Goal: Task Accomplishment & Management: Complete application form

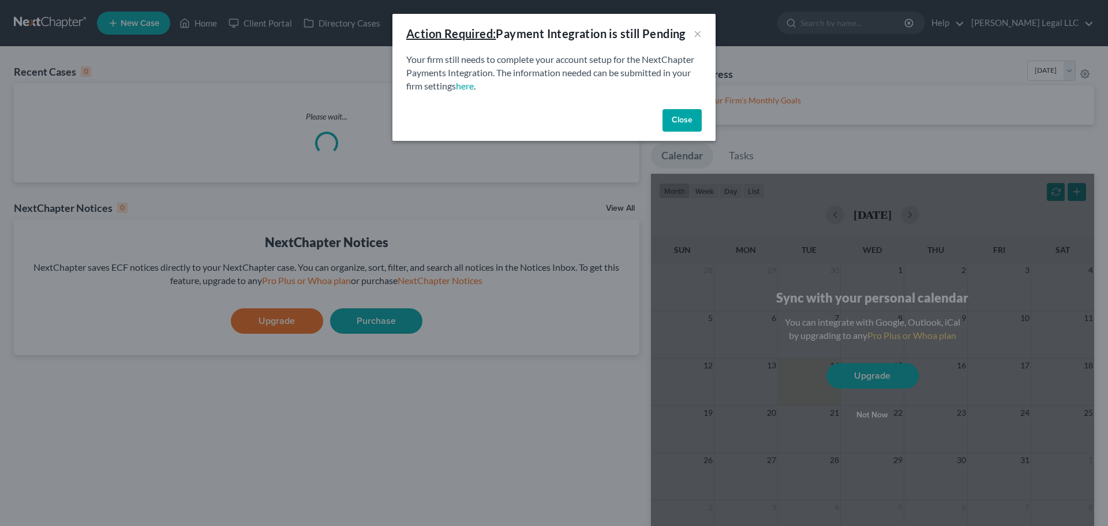
click at [677, 117] on button "Close" at bounding box center [681, 120] width 39 height 23
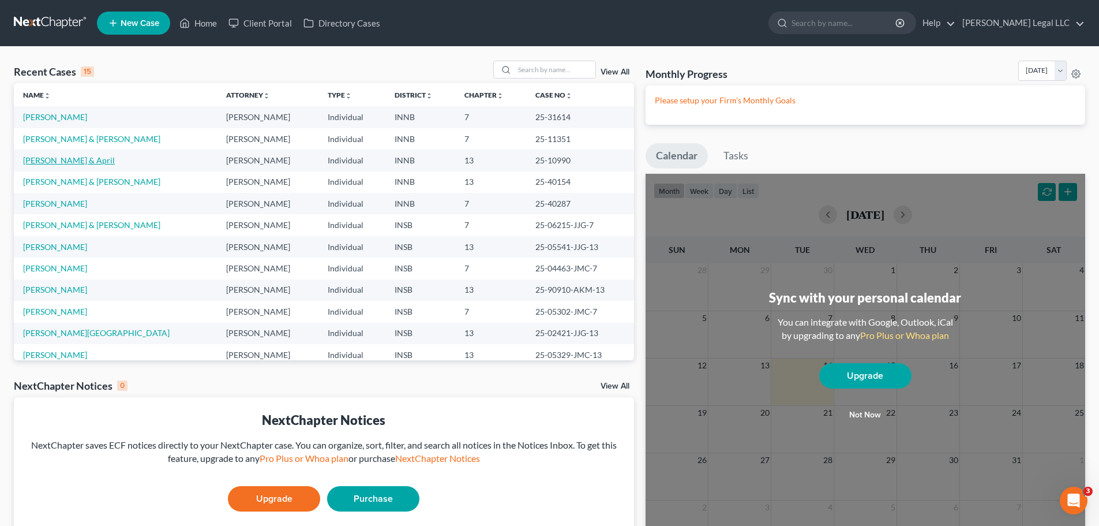
click at [79, 162] on link "[PERSON_NAME] & April" at bounding box center [69, 160] width 92 height 10
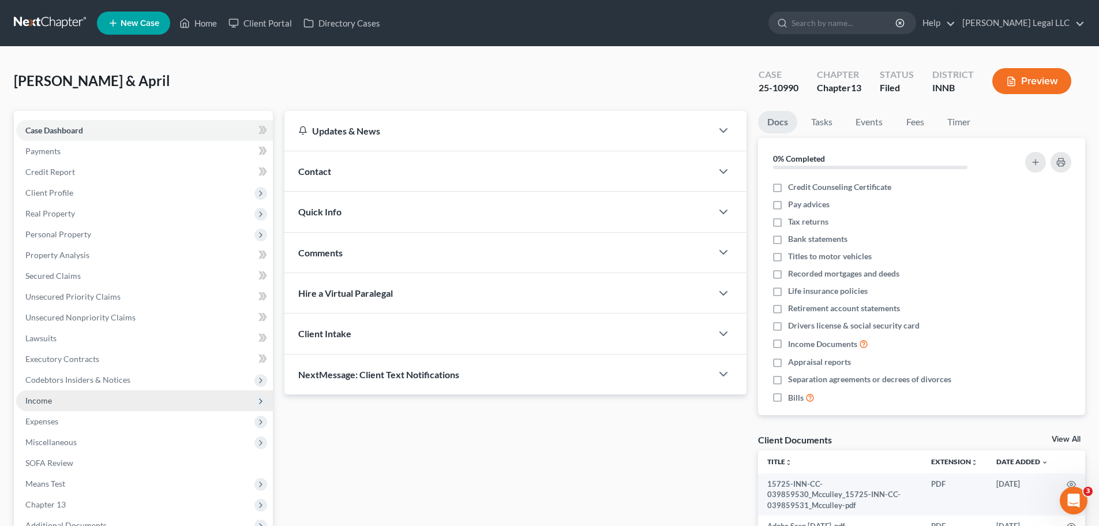
click at [55, 405] on span "Income" at bounding box center [144, 400] width 257 height 21
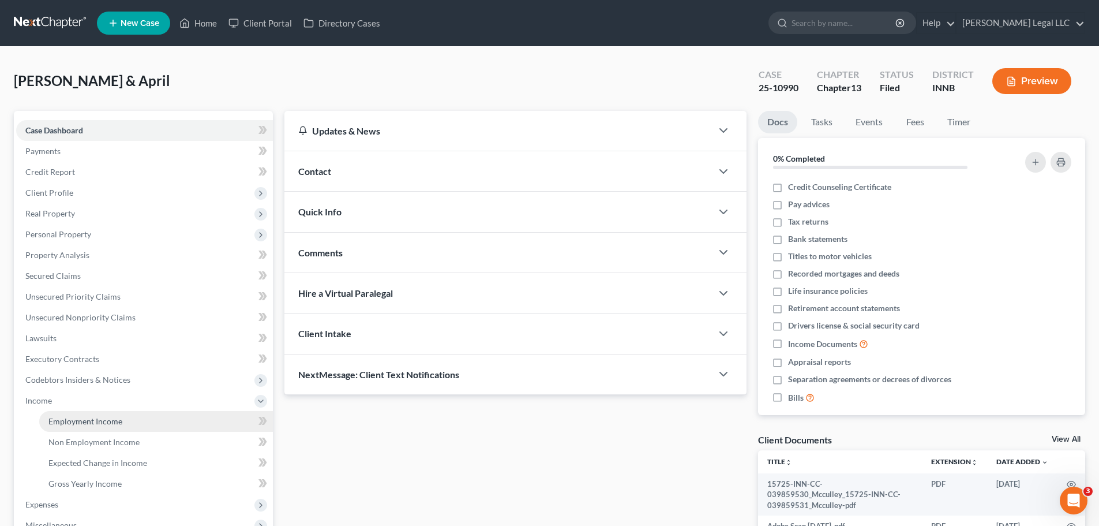
click at [69, 421] on span "Employment Income" at bounding box center [85, 421] width 74 height 10
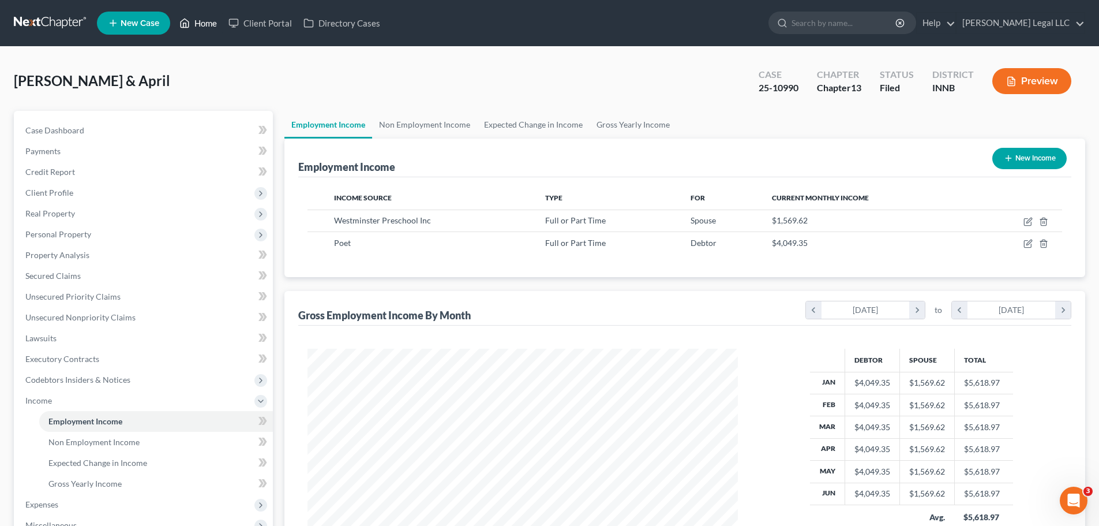
click at [196, 18] on link "Home" at bounding box center [198, 23] width 49 height 21
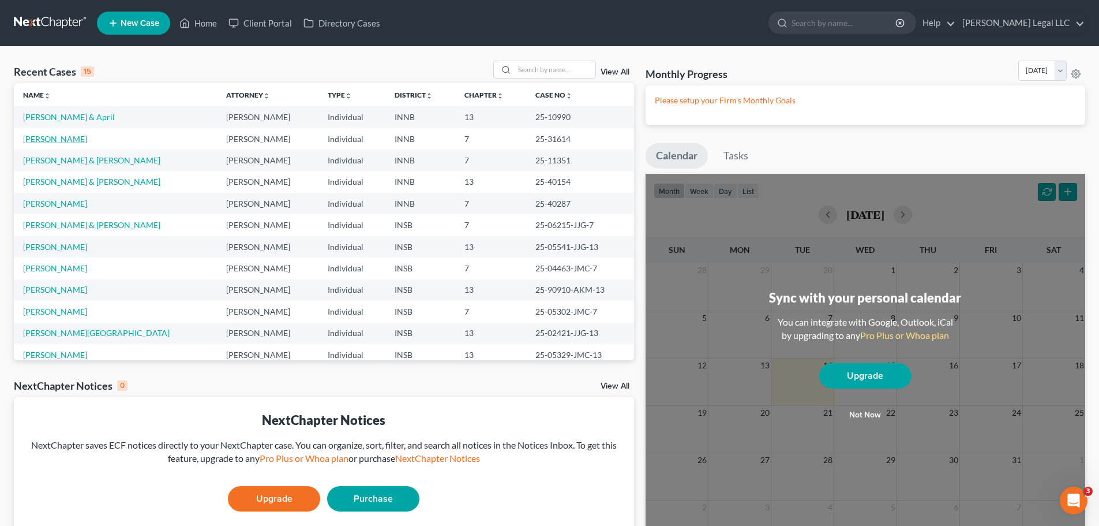
click at [55, 143] on link "[PERSON_NAME]" at bounding box center [55, 139] width 64 height 10
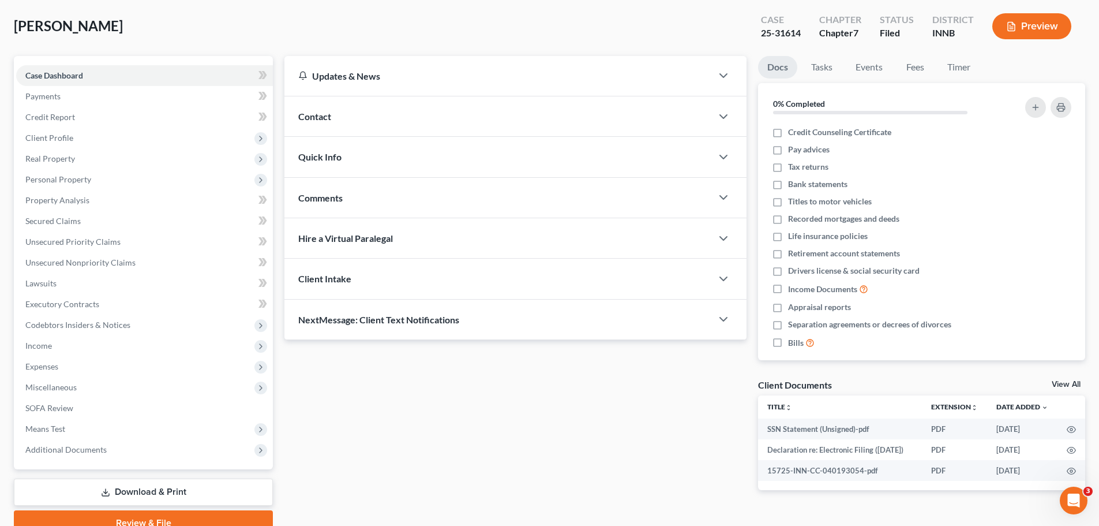
scroll to position [108, 0]
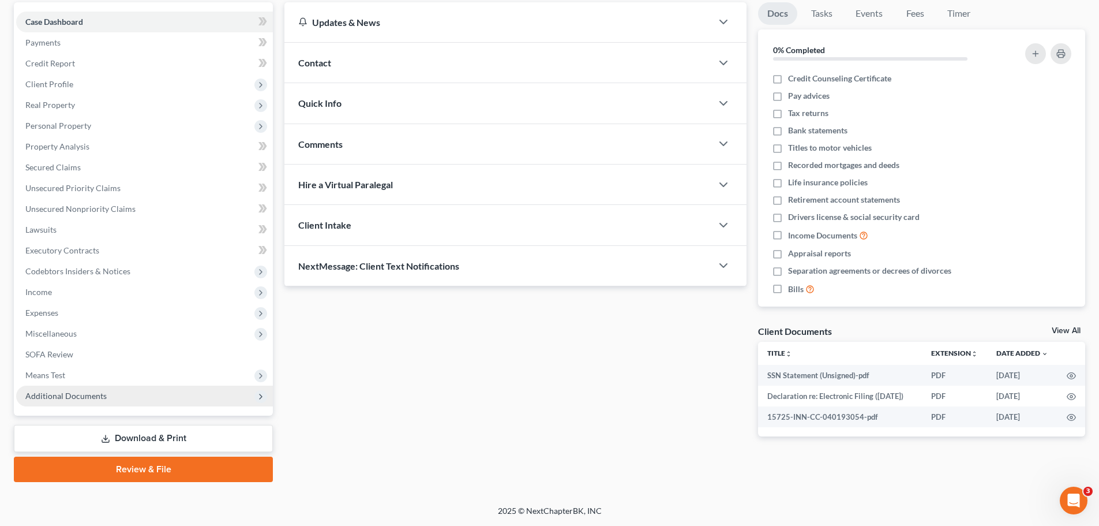
click at [43, 392] on span "Additional Documents" at bounding box center [65, 396] width 81 height 10
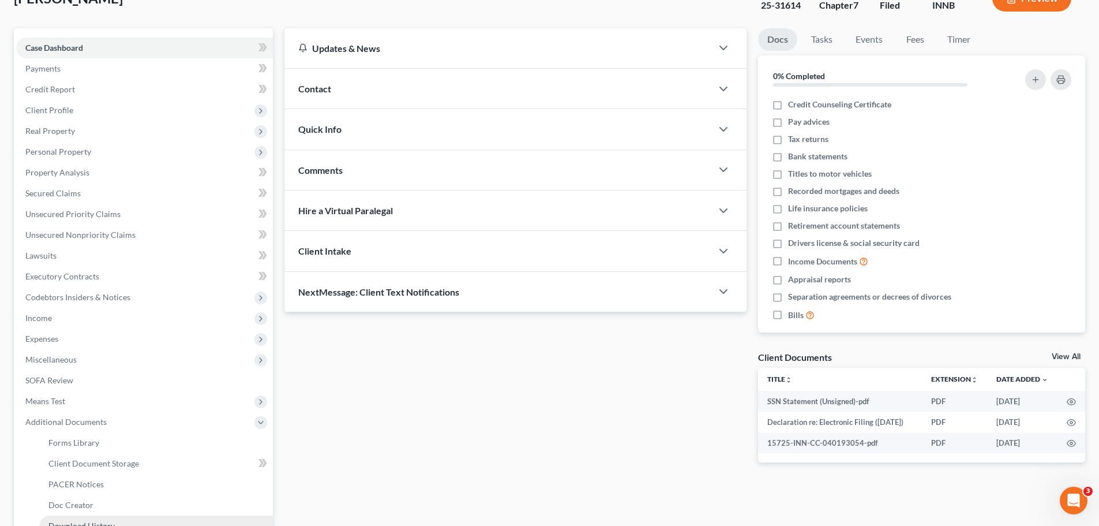
scroll to position [0, 0]
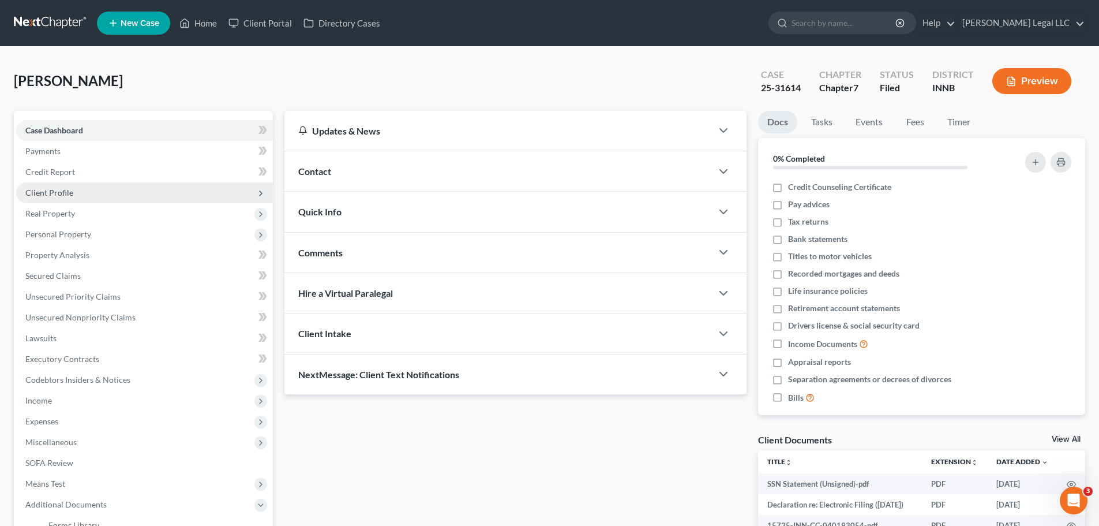
click at [52, 196] on span "Client Profile" at bounding box center [49, 193] width 48 height 10
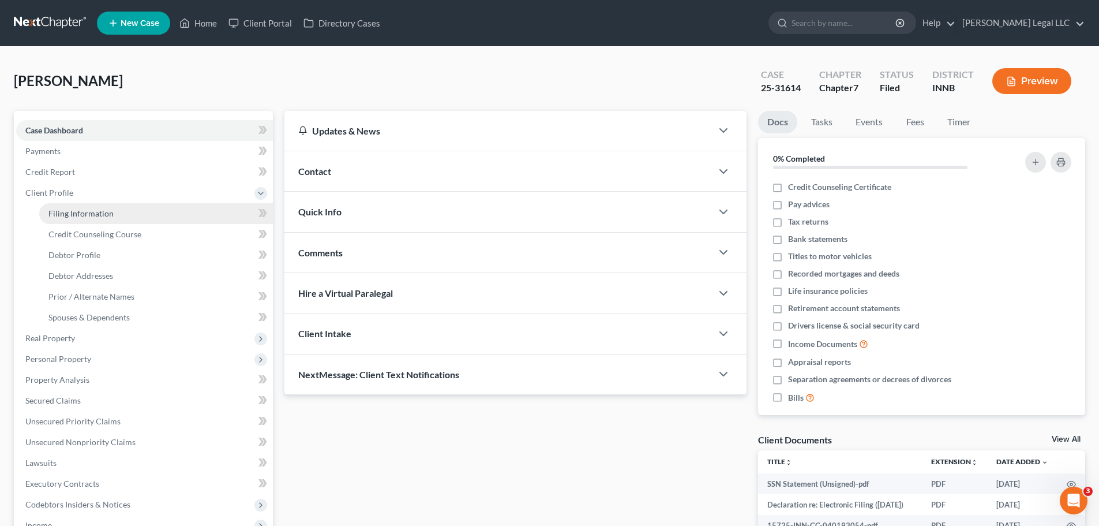
click at [64, 218] on span "Filing Information" at bounding box center [80, 213] width 65 height 10
select select "1"
select select "0"
select select "15"
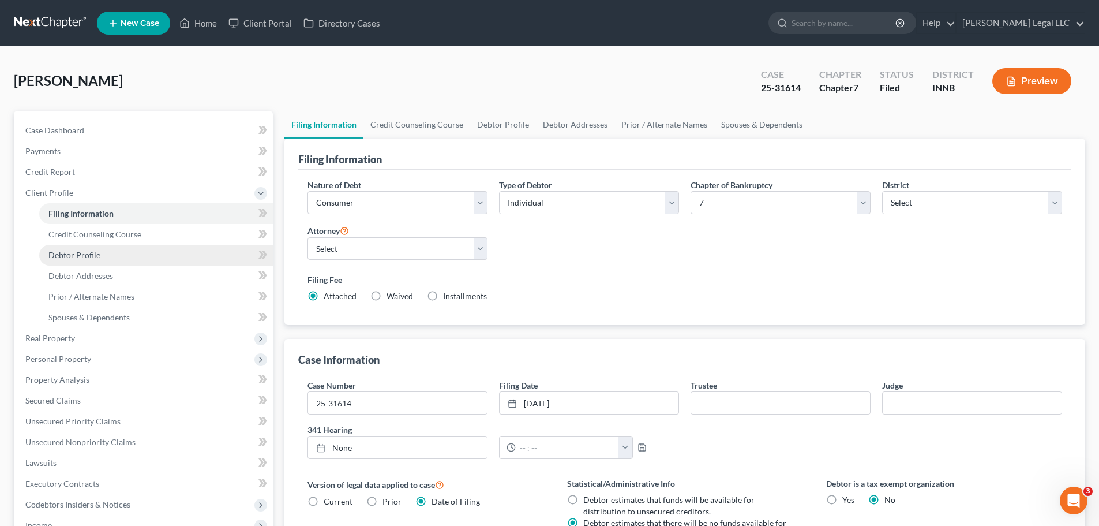
click at [63, 251] on span "Debtor Profile" at bounding box center [74, 255] width 52 height 10
select select "0"
select select "1"
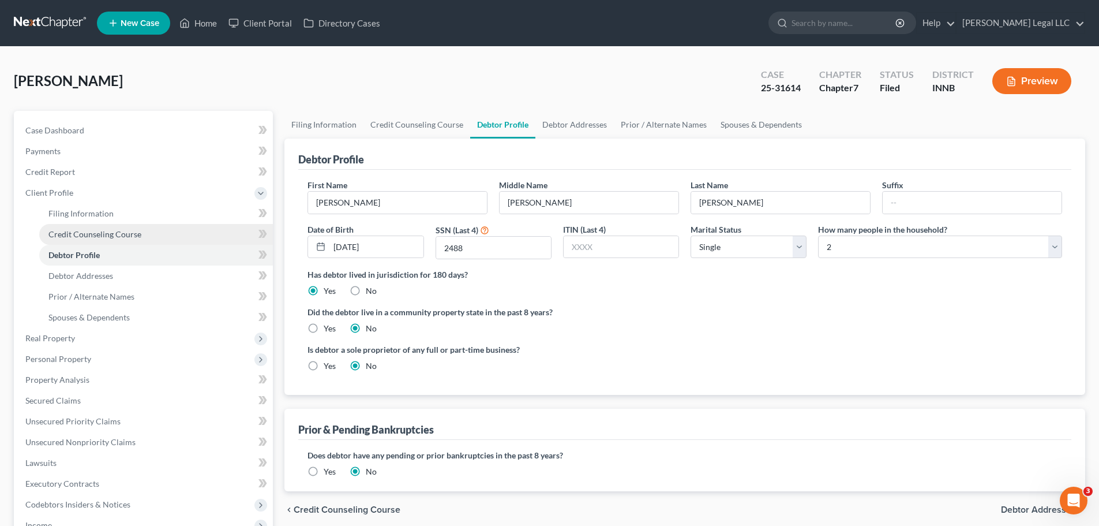
click at [74, 235] on span "Credit Counseling Course" at bounding box center [94, 234] width 93 height 10
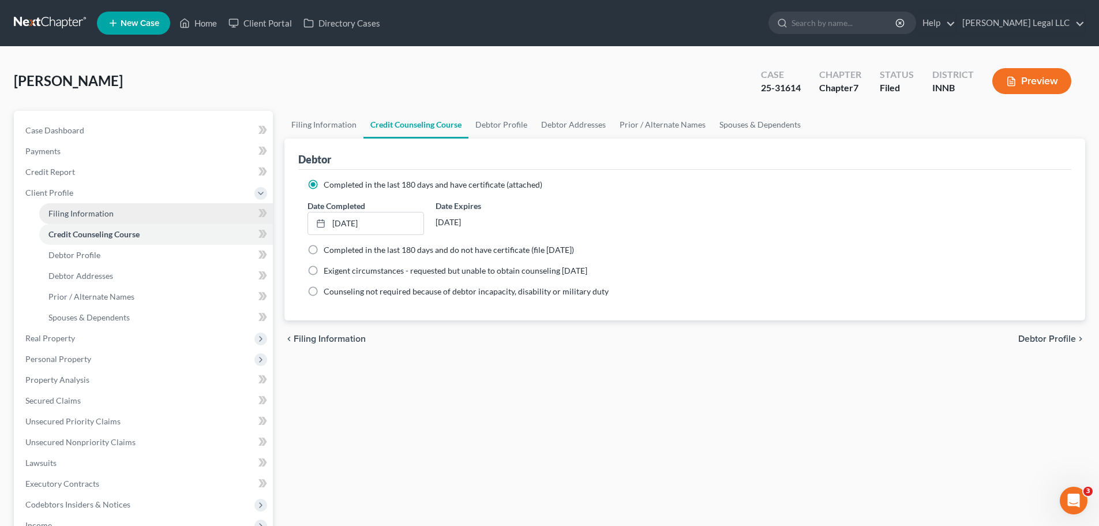
click at [80, 218] on span "Filing Information" at bounding box center [80, 213] width 65 height 10
select select "1"
select select "0"
select select "27"
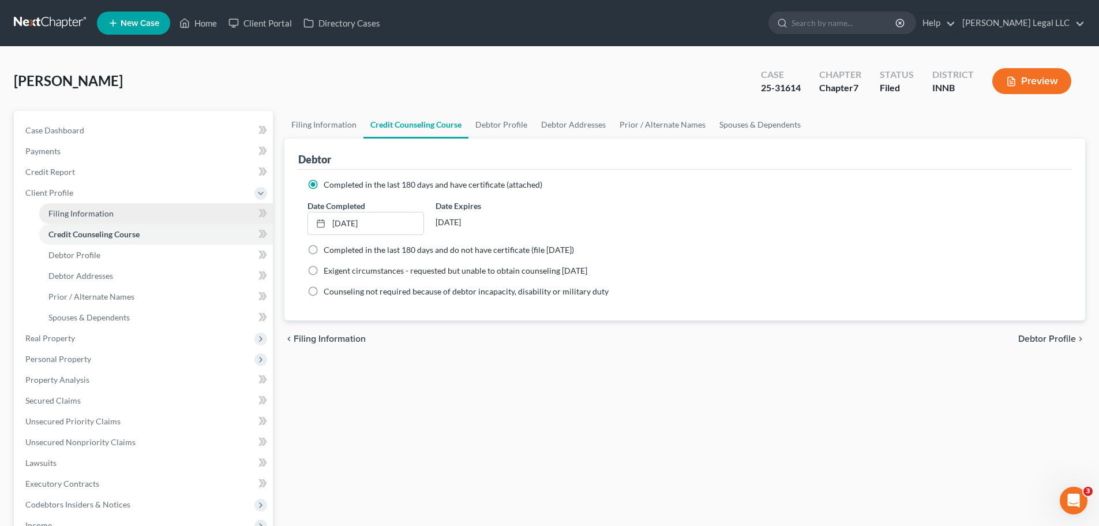
select select "0"
select select "15"
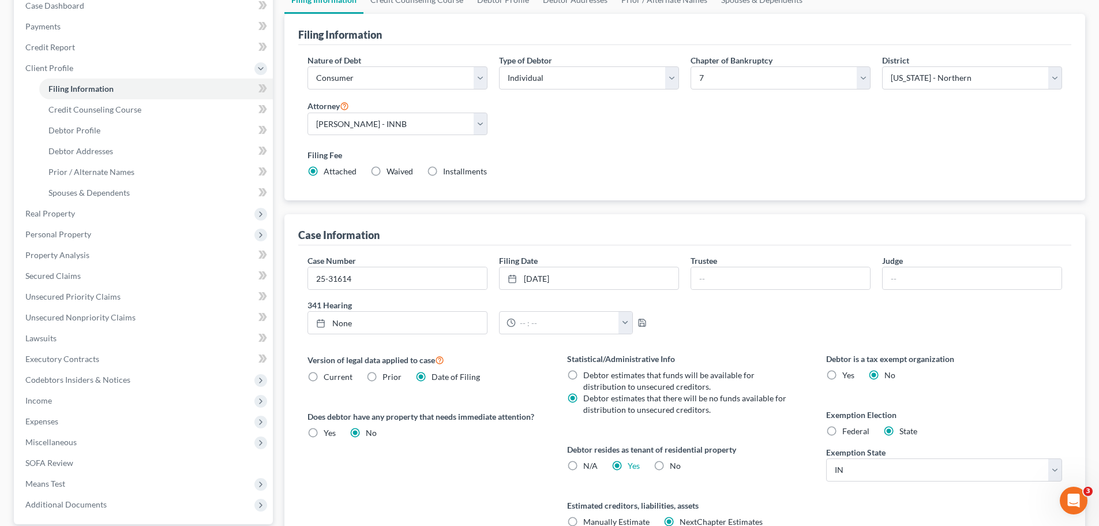
scroll to position [235, 0]
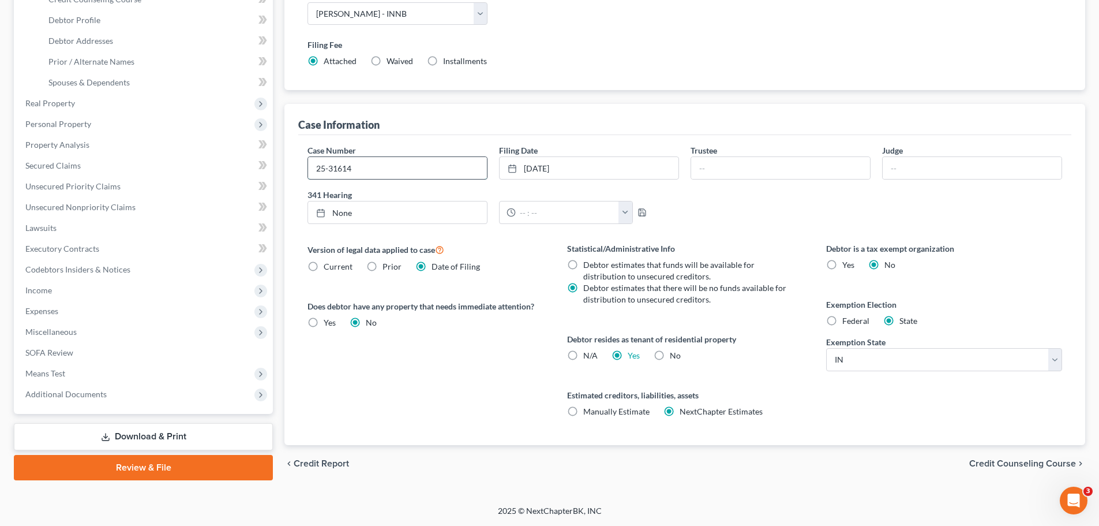
click at [353, 168] on input "25-31614" at bounding box center [397, 168] width 179 height 22
click at [418, 373] on div "Version of legal data applied to case Current Prior Date of Filing Legal data v…" at bounding box center [425, 343] width 259 height 203
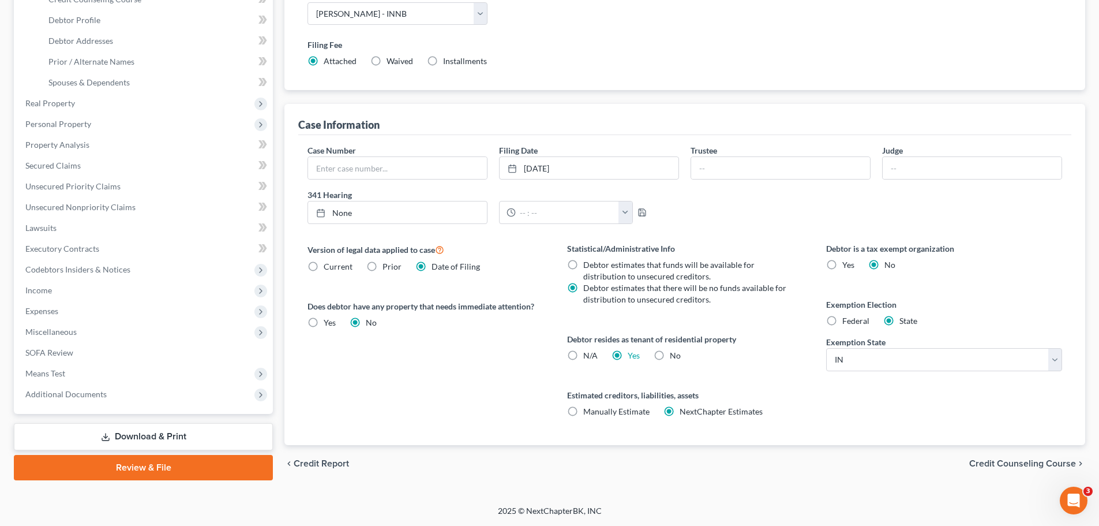
click at [107, 443] on link "Download & Print" at bounding box center [143, 436] width 259 height 27
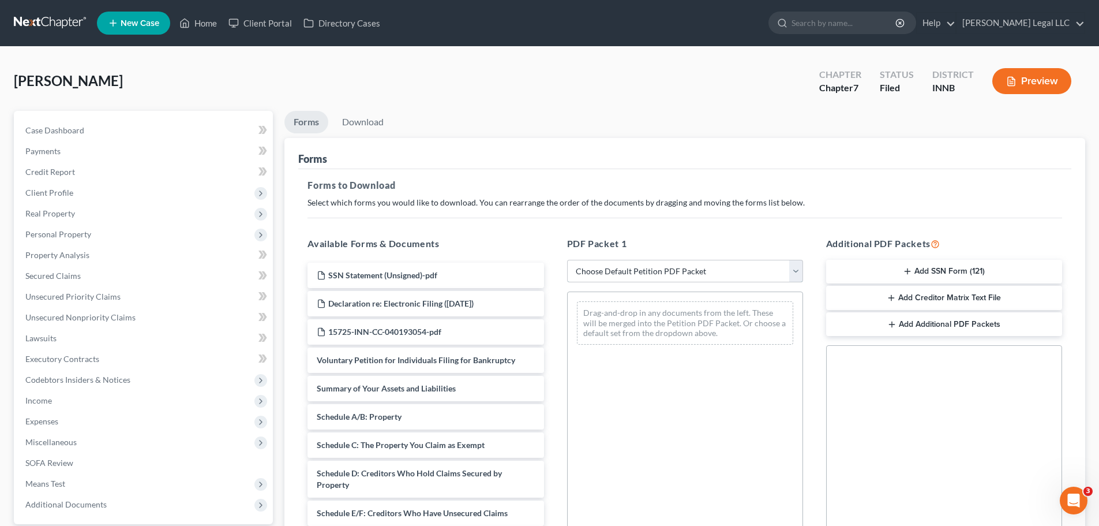
drag, startPoint x: 640, startPoint y: 269, endPoint x: 636, endPoint y: 279, distance: 10.1
click at [640, 269] on select "Choose Default Petition PDF Packet Complete Bankruptcy Petition (all forms and …" at bounding box center [685, 271] width 236 height 23
select select "3"
click at [567, 260] on select "Choose Default Petition PDF Packet Complete Bankruptcy Petition (all forms and …" at bounding box center [685, 271] width 236 height 23
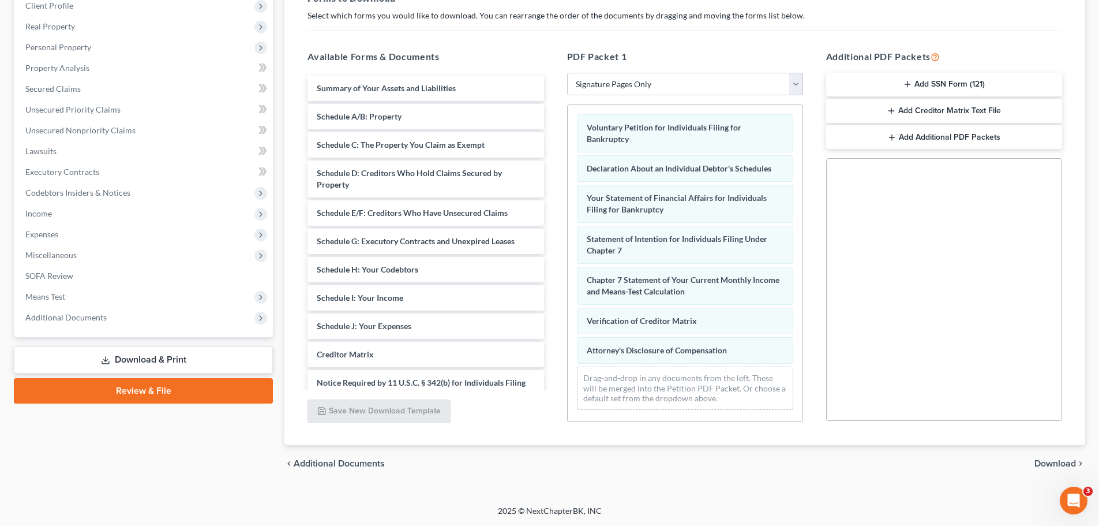
drag, startPoint x: 1055, startPoint y: 463, endPoint x: 623, endPoint y: 356, distance: 445.3
click at [1054, 463] on span "Download" at bounding box center [1055, 463] width 42 height 9
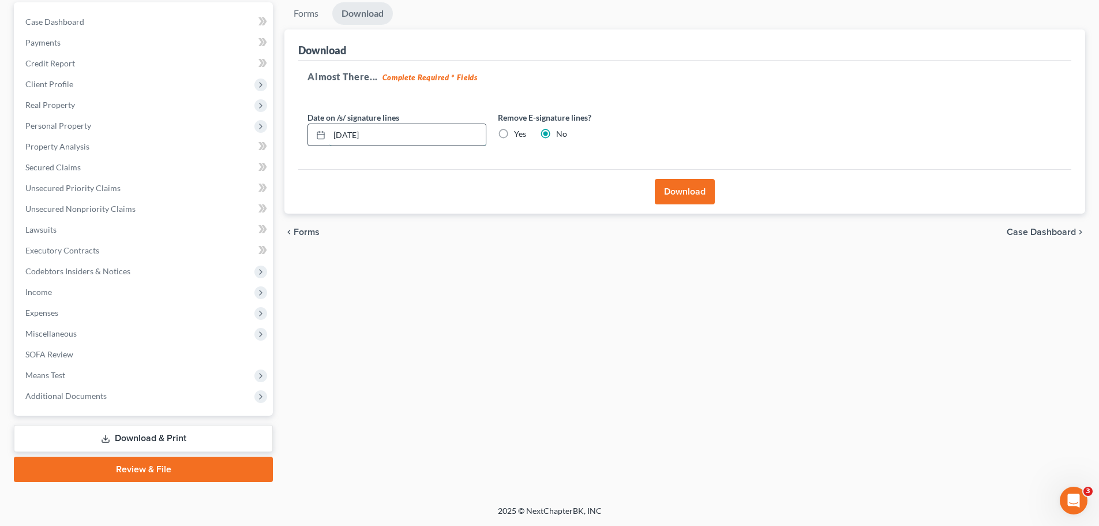
click at [357, 136] on input "[DATE]" at bounding box center [407, 135] width 156 height 22
drag, startPoint x: 401, startPoint y: 132, endPoint x: 281, endPoint y: 125, distance: 120.2
click at [282, 125] on div "Forms Download Forms Forms to Download Select which forms you would like to dow…" at bounding box center [685, 241] width 812 height 479
type input "[DATE]"
click at [514, 132] on label "Yes" at bounding box center [520, 134] width 12 height 12
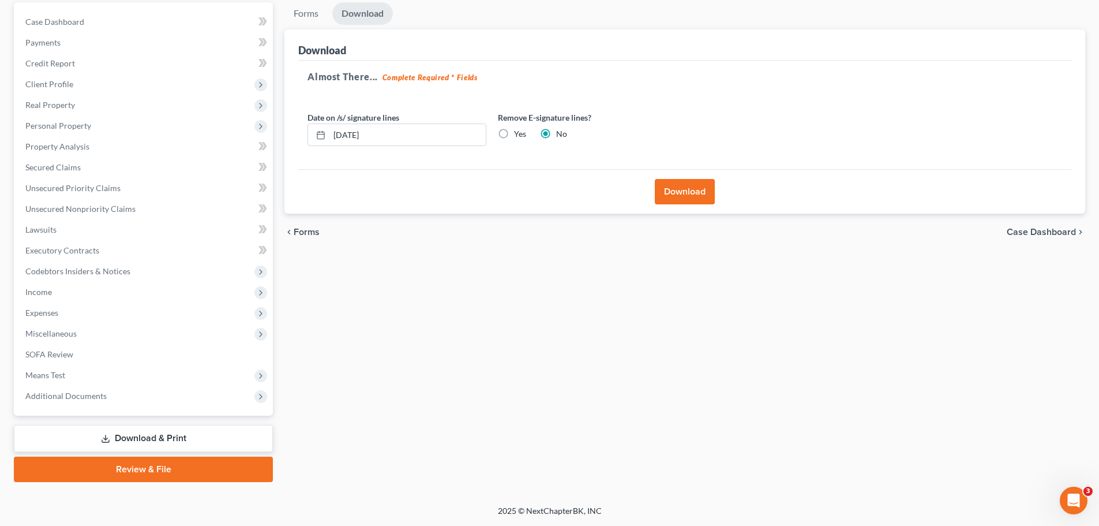
click at [519, 132] on input "Yes" at bounding box center [523, 132] width 8 height 8
radio input "true"
radio input "false"
click at [672, 191] on button "Download" at bounding box center [685, 191] width 60 height 25
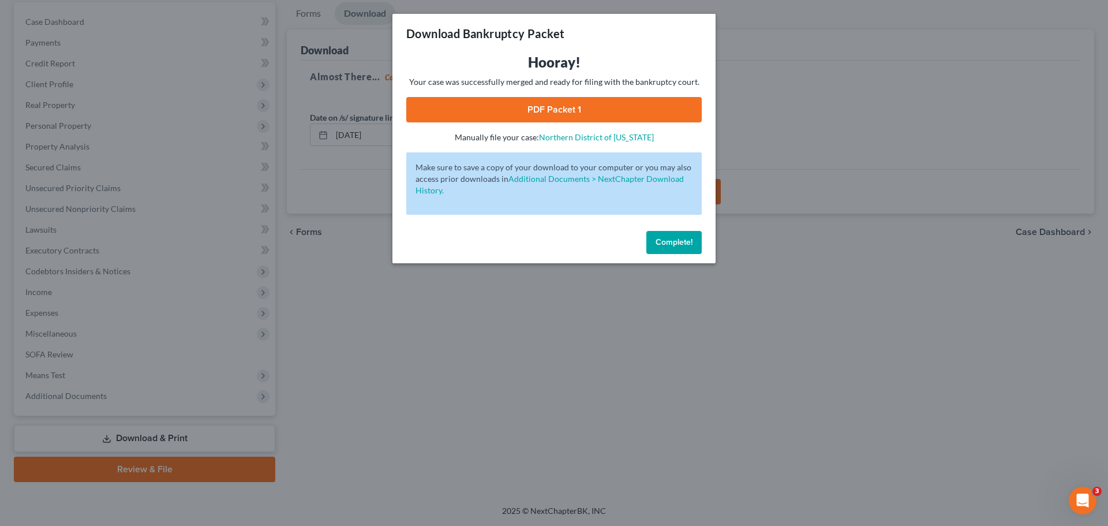
click at [524, 102] on link "PDF Packet 1" at bounding box center [553, 109] width 295 height 25
click at [703, 226] on div "Hooray! Your case was successfully merged and ready for filing with the bankrup…" at bounding box center [553, 139] width 323 height 173
click at [689, 241] on span "Complete!" at bounding box center [673, 242] width 37 height 10
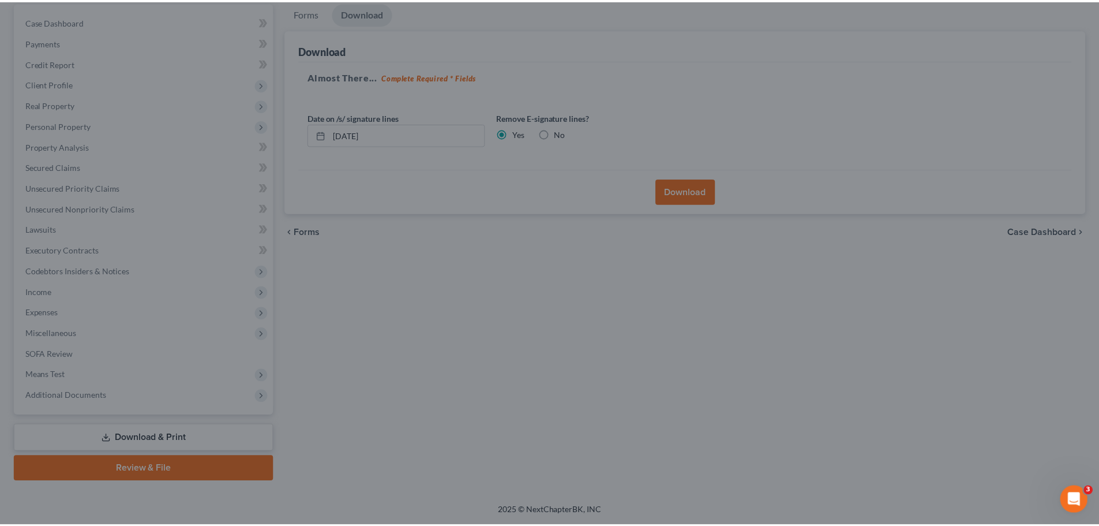
scroll to position [0, 0]
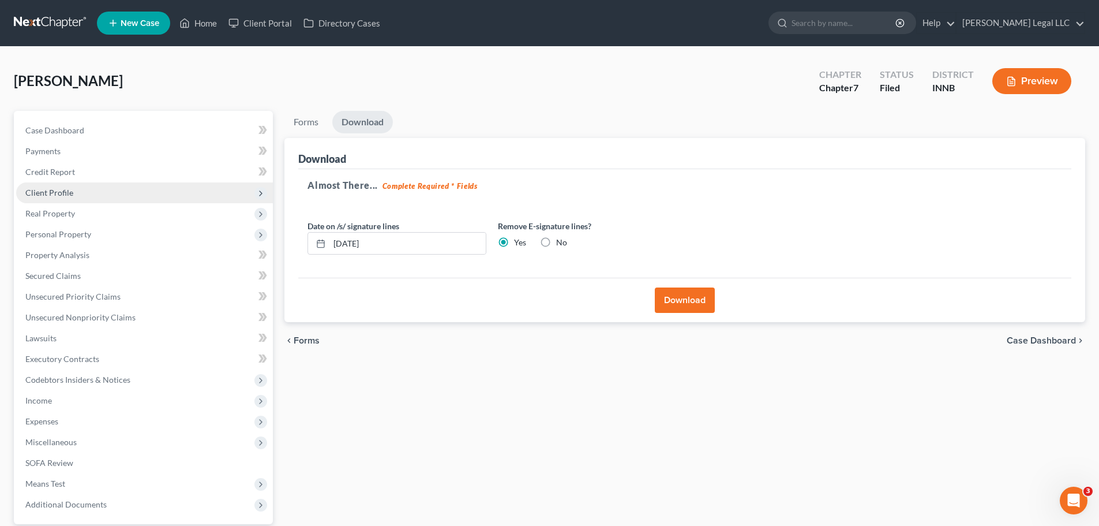
click at [66, 194] on span "Client Profile" at bounding box center [49, 193] width 48 height 10
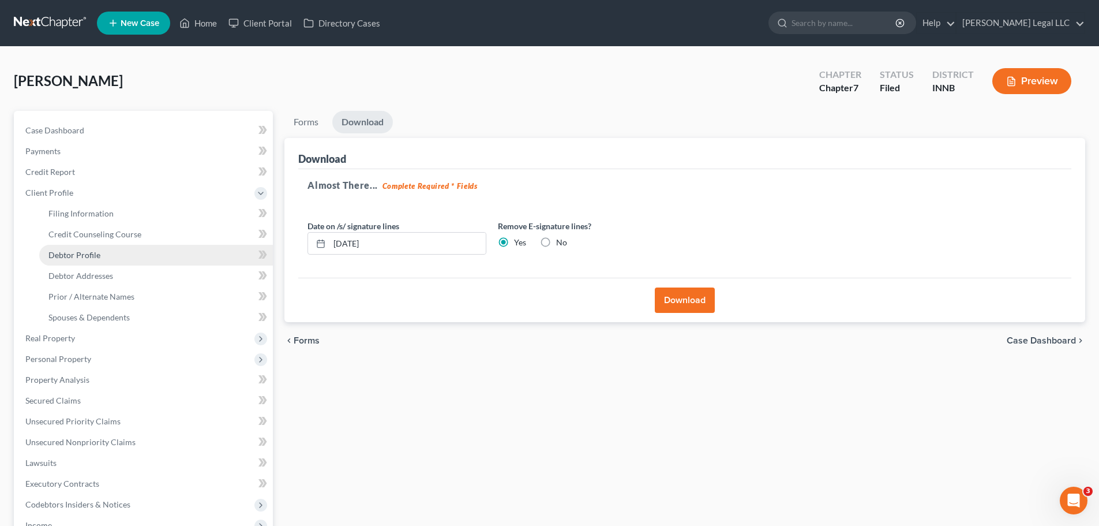
click at [57, 246] on link "Debtor Profile" at bounding box center [156, 255] width 234 height 21
select select "0"
select select "1"
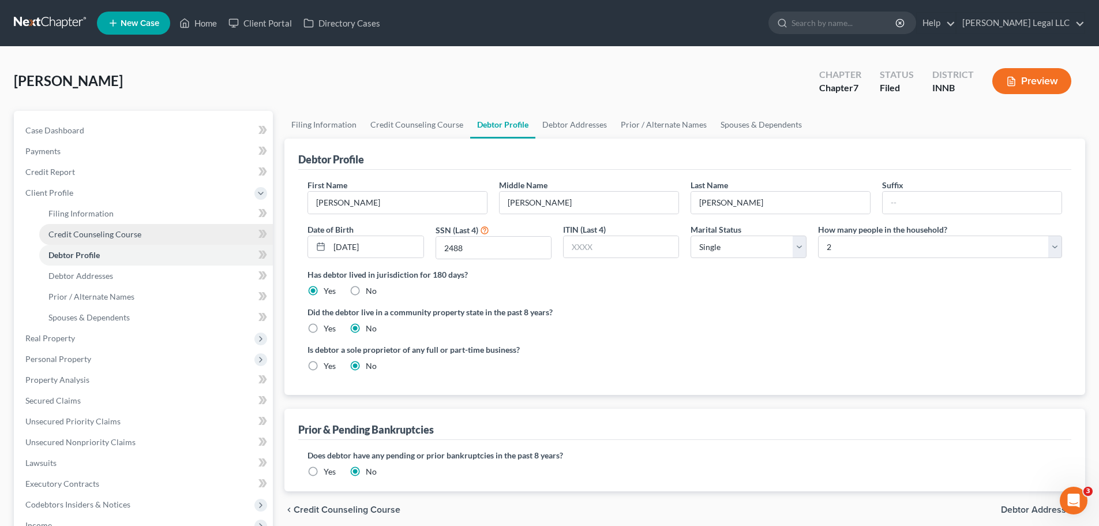
click at [66, 230] on span "Credit Counseling Course" at bounding box center [94, 234] width 93 height 10
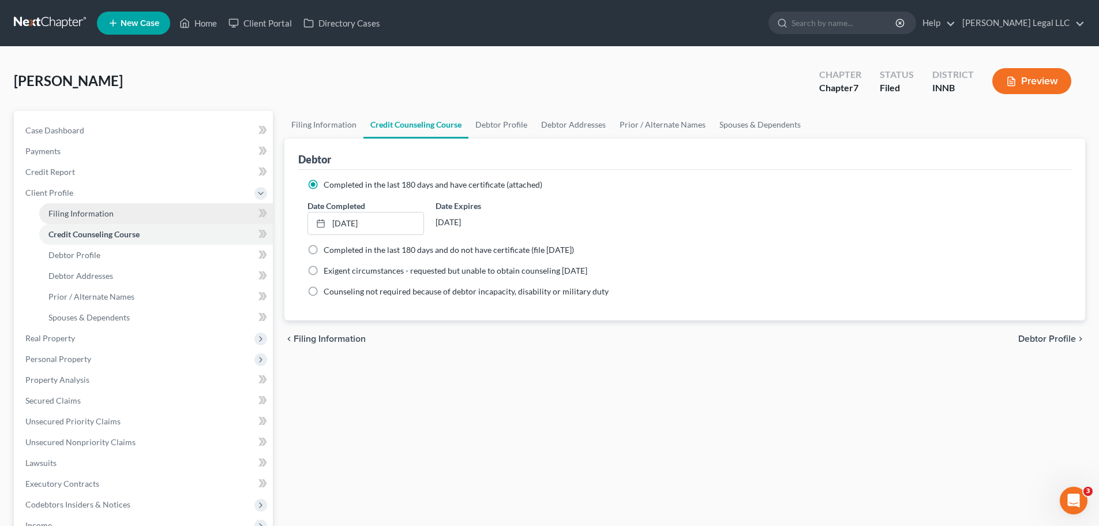
click at [74, 215] on span "Filing Information" at bounding box center [80, 213] width 65 height 10
select select "1"
select select "0"
select select "27"
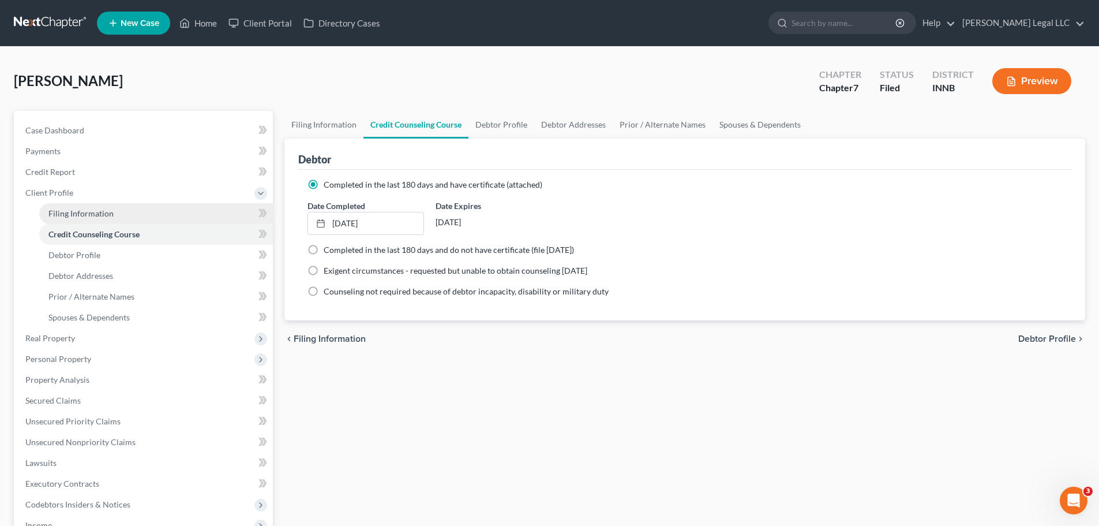
select select "0"
select select "15"
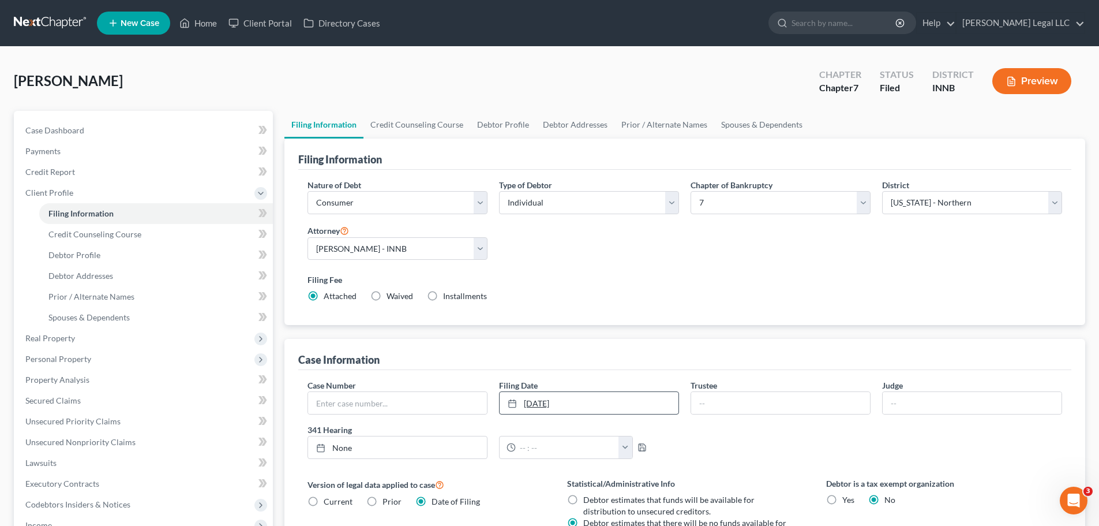
click at [605, 403] on link "[DATE]" at bounding box center [589, 403] width 179 height 22
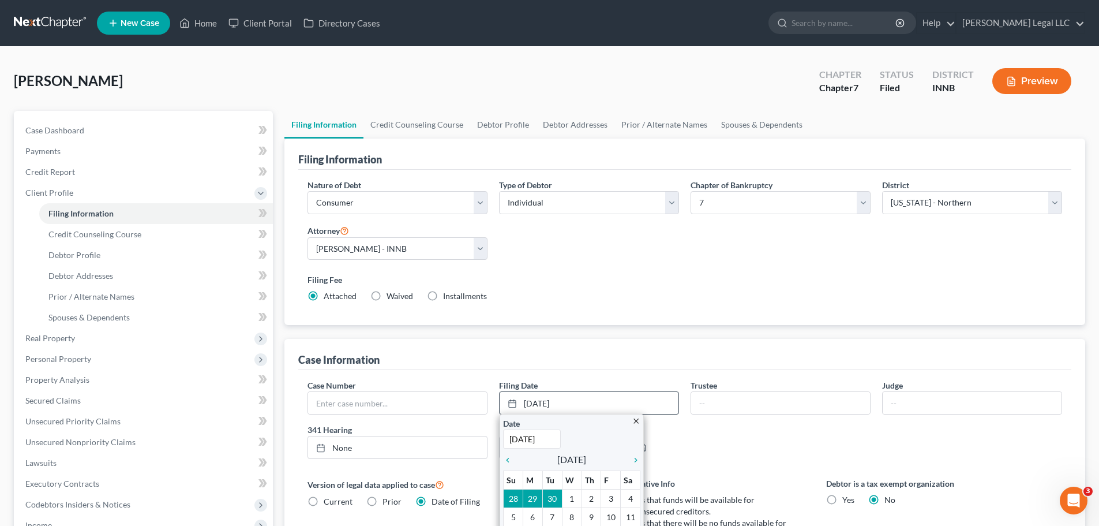
click at [541, 441] on input "[DATE]" at bounding box center [532, 438] width 58 height 19
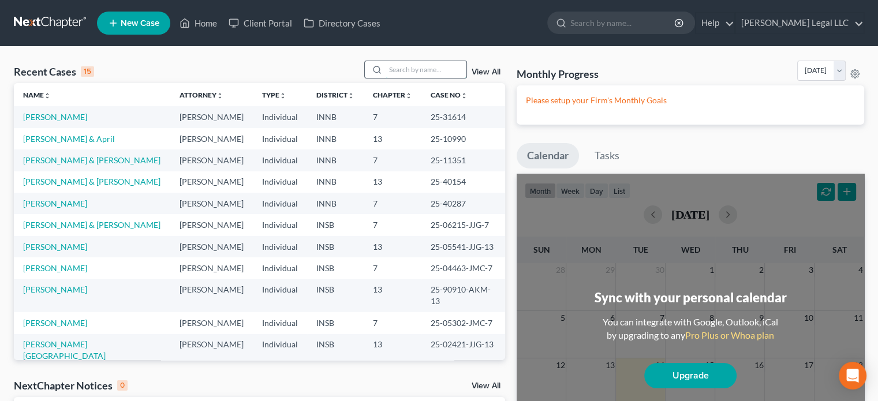
click at [405, 74] on input "search" at bounding box center [425, 69] width 81 height 17
type input "tharp"
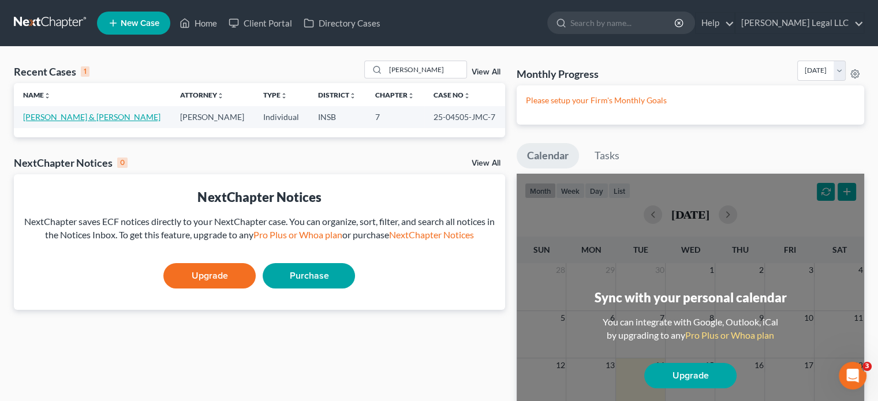
click at [84, 118] on link "Tharp, Jennifer & Tyler" at bounding box center [91, 117] width 137 height 10
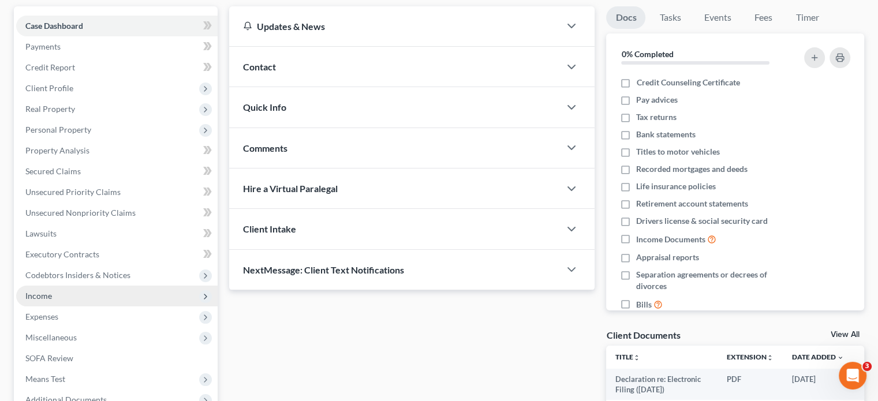
scroll to position [231, 0]
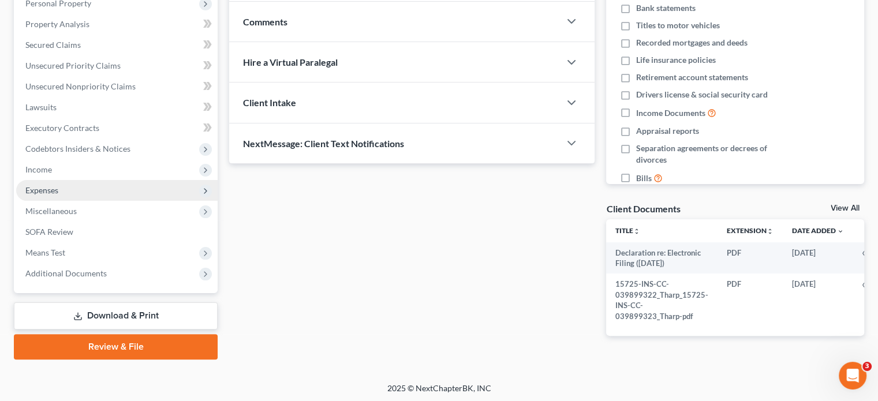
click at [39, 194] on span "Expenses" at bounding box center [41, 190] width 33 height 10
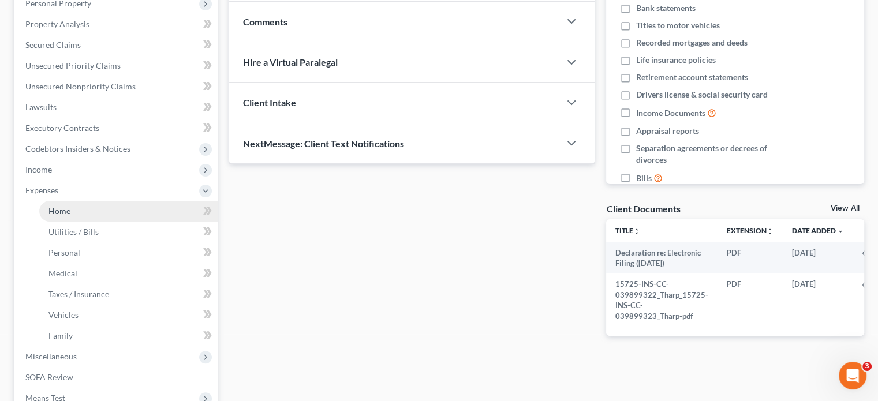
click at [44, 209] on link "Home" at bounding box center [128, 211] width 178 height 21
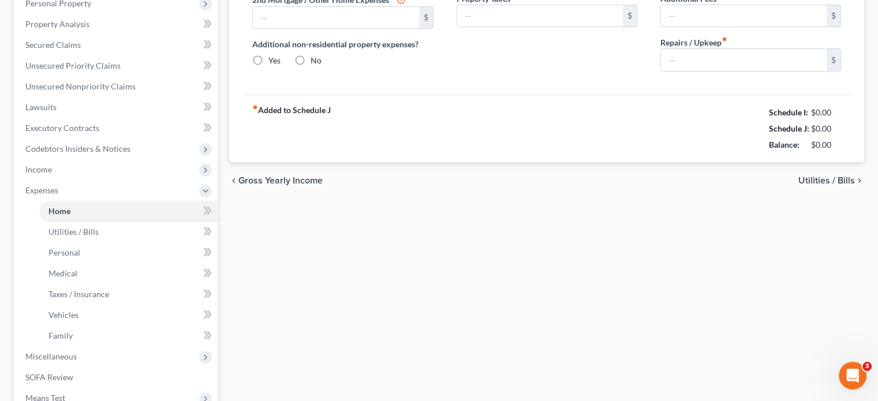
type input "2,400.00"
type input "0.00"
radio input "true"
type input "0.00"
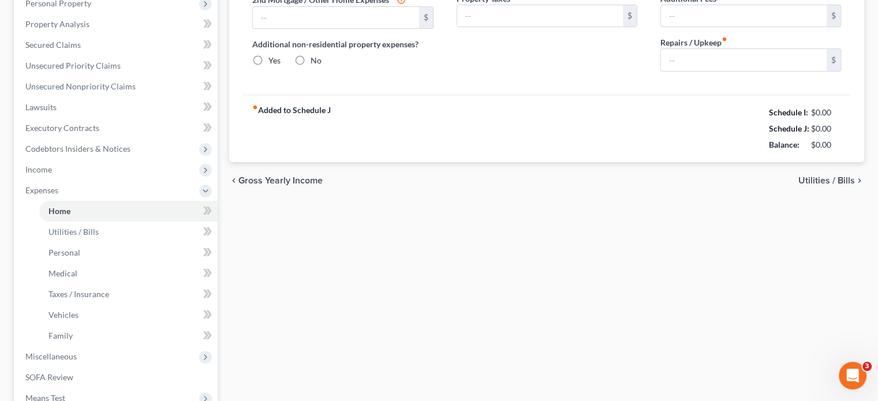
type input "0.00"
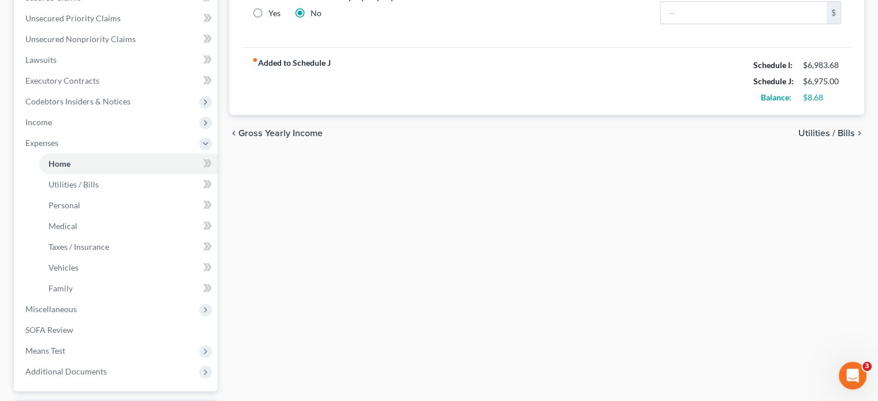
scroll to position [377, 0]
